Goal: Task Accomplishment & Management: Complete application form

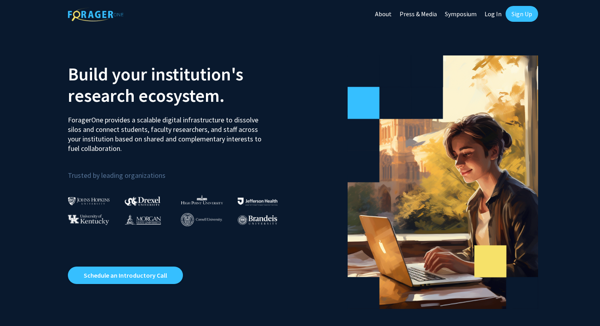
click at [531, 15] on link "Sign Up" at bounding box center [521, 14] width 33 height 16
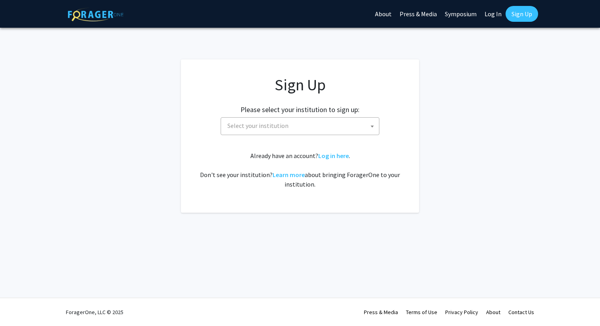
click at [298, 124] on span "Select your institution" at bounding box center [301, 126] width 155 height 16
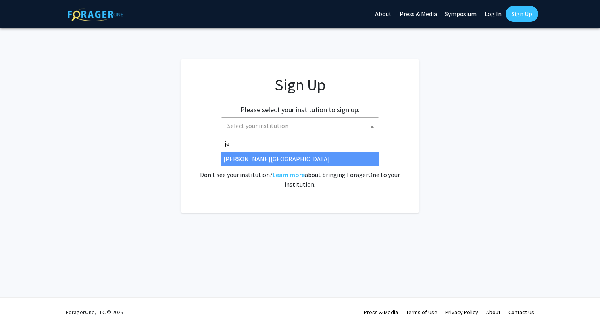
type input "je"
select select "24"
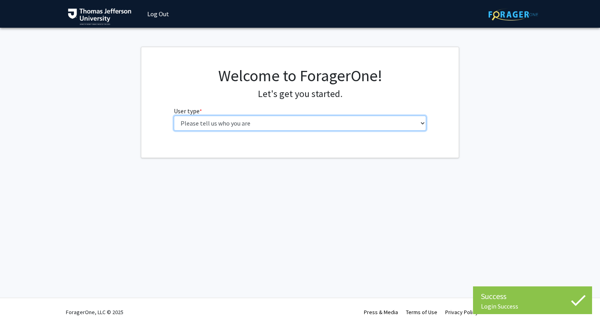
click at [290, 126] on select "Please tell us who you are Undergraduate Student Master's Student Doctoral Cand…" at bounding box center [300, 123] width 253 height 15
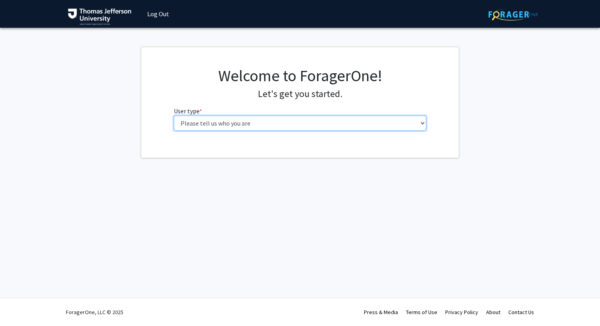
select select "3: doc"
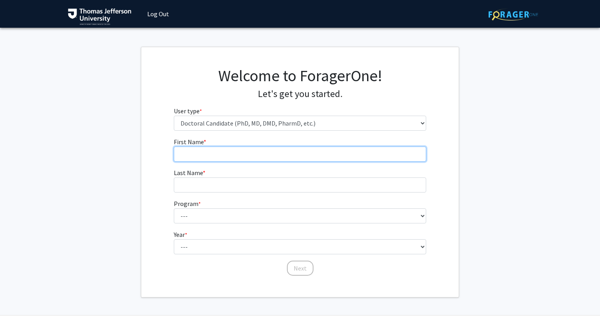
click at [283, 152] on input "First Name * required" at bounding box center [300, 154] width 253 height 15
type input "[PERSON_NAME]"
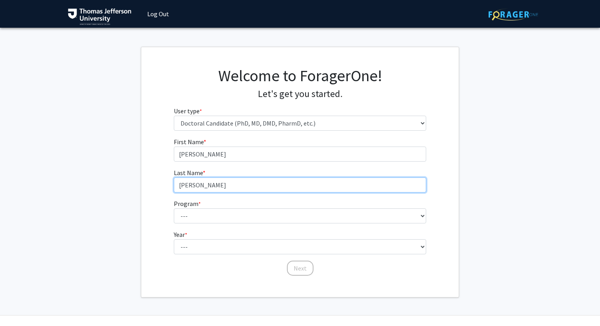
type input "[PERSON_NAME]"
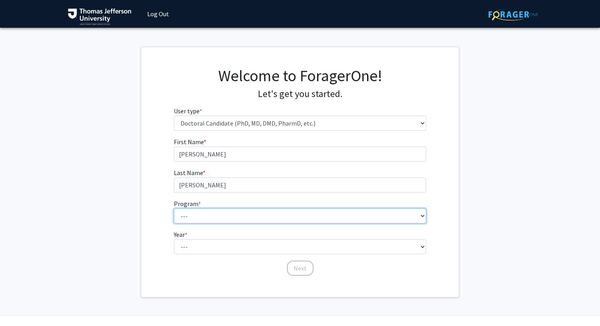
click at [268, 211] on select "--- Accelerated 3+3 BS in Health Sciences/Doctor of [MEDICAL_DATA] Accelerated …" at bounding box center [300, 216] width 253 height 15
select select "35: 815"
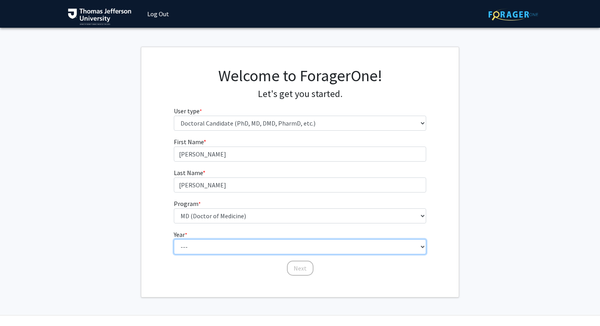
click at [245, 247] on select "--- First Year Second Year Third Year Fourth Year Fifth Year Sixth Year Seventh…" at bounding box center [300, 247] width 253 height 15
select select "1: first_year"
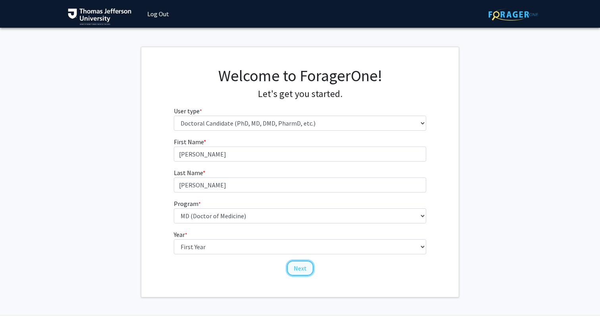
click at [293, 269] on button "Next" at bounding box center [300, 268] width 27 height 15
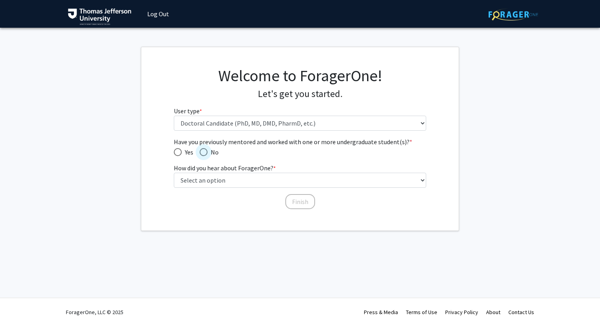
click at [200, 153] on span "Have you previously mentored and worked with one or more undergraduate student(…" at bounding box center [204, 152] width 8 height 8
click at [200, 153] on input "No" at bounding box center [204, 152] width 8 height 8
radio input "true"
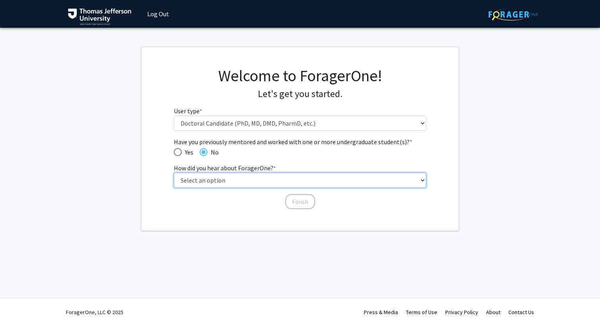
click at [259, 182] on select "Select an option Peer/student recommendation Faculty/staff recommendation Unive…" at bounding box center [300, 180] width 253 height 15
select select "2: faculty_recommendation"
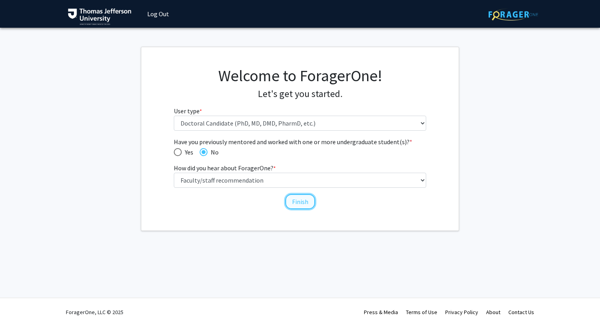
click at [294, 202] on button "Finish" at bounding box center [300, 201] width 30 height 15
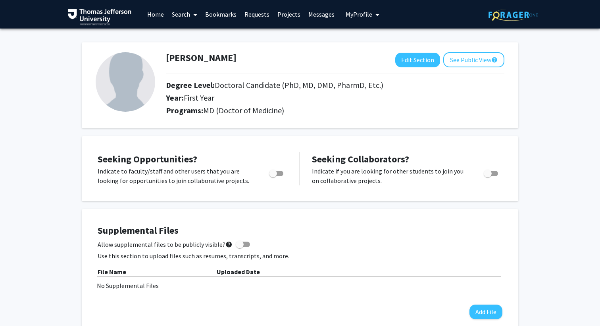
click at [181, 14] on link "Search" at bounding box center [184, 14] width 33 height 28
click at [181, 34] on span "Faculty/Staff" at bounding box center [197, 37] width 58 height 16
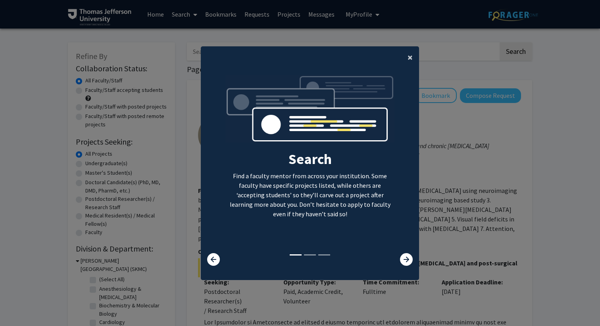
click at [409, 58] on span "×" at bounding box center [409, 57] width 5 height 12
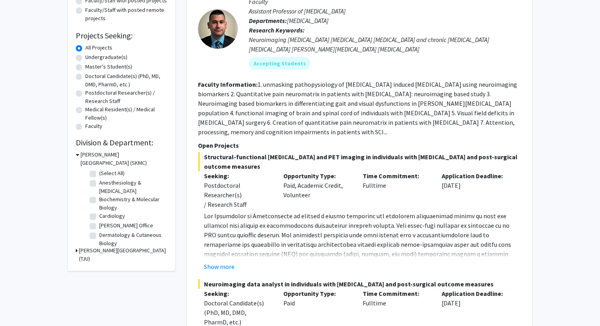
scroll to position [110, 0]
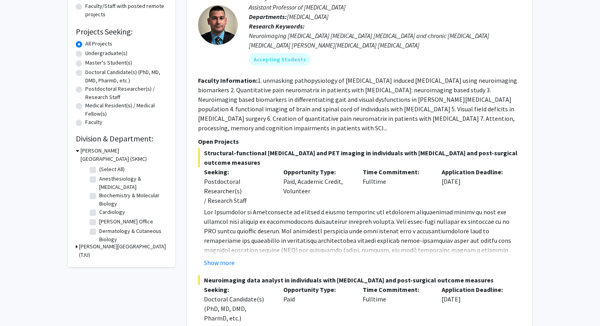
click at [77, 152] on icon at bounding box center [78, 151] width 4 height 8
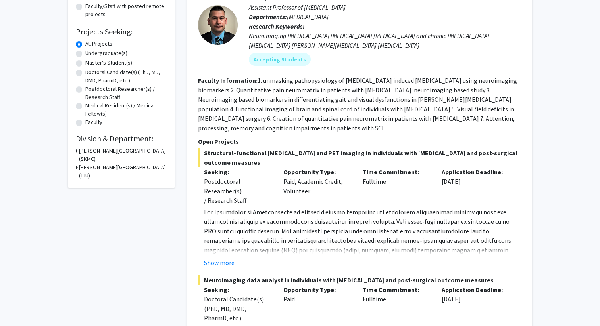
click at [77, 152] on icon at bounding box center [77, 151] width 2 height 8
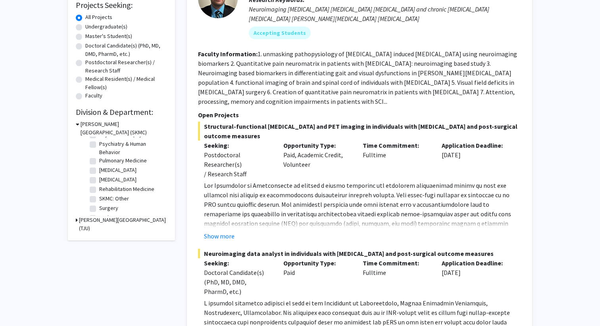
scroll to position [347, 0]
click at [99, 202] on label "Surgery" at bounding box center [108, 199] width 19 height 8
click at [99, 200] on input "Surgery" at bounding box center [101, 197] width 5 height 5
checkbox input "true"
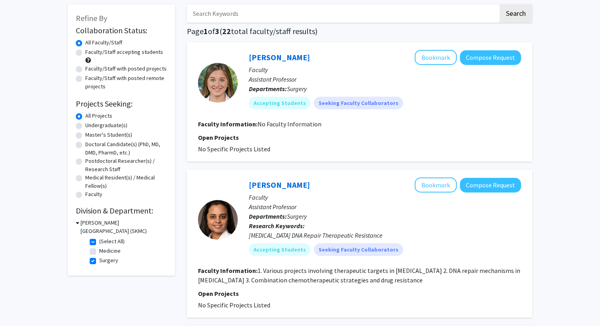
scroll to position [54, 0]
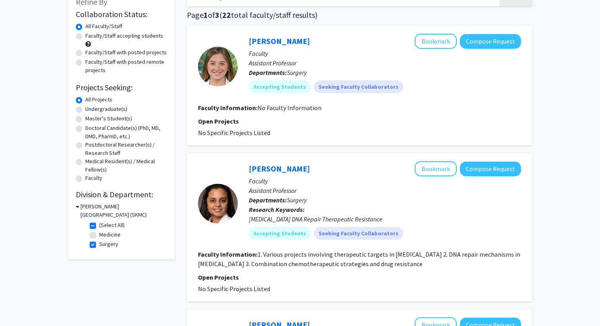
click at [99, 246] on label "Surgery" at bounding box center [108, 244] width 19 height 8
click at [99, 246] on input "Surgery" at bounding box center [101, 242] width 5 height 5
checkbox input "false"
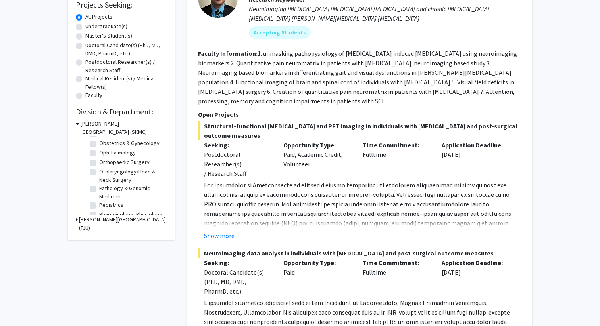
scroll to position [236, 0]
click at [99, 170] on label "Orthopaedic Surgery" at bounding box center [124, 167] width 50 height 8
click at [99, 169] on input "Orthopaedic Surgery" at bounding box center [101, 165] width 5 height 5
checkbox input "true"
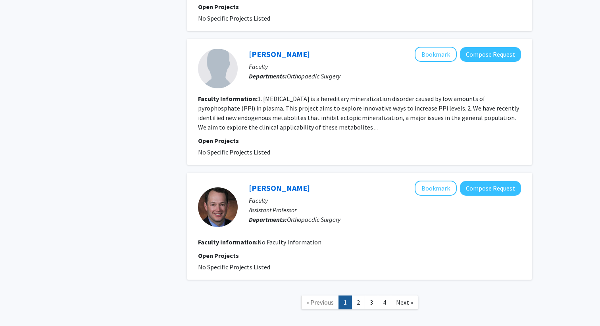
scroll to position [1514, 0]
